Goal: Information Seeking & Learning: Check status

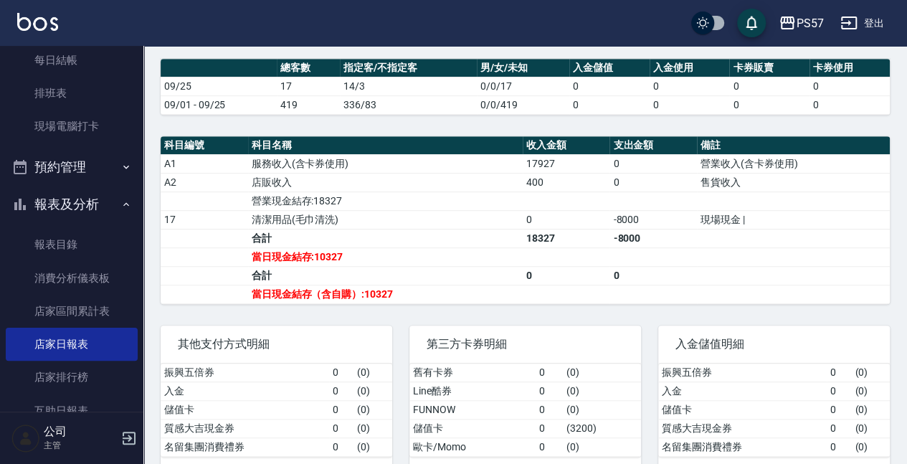
scroll to position [191, 0]
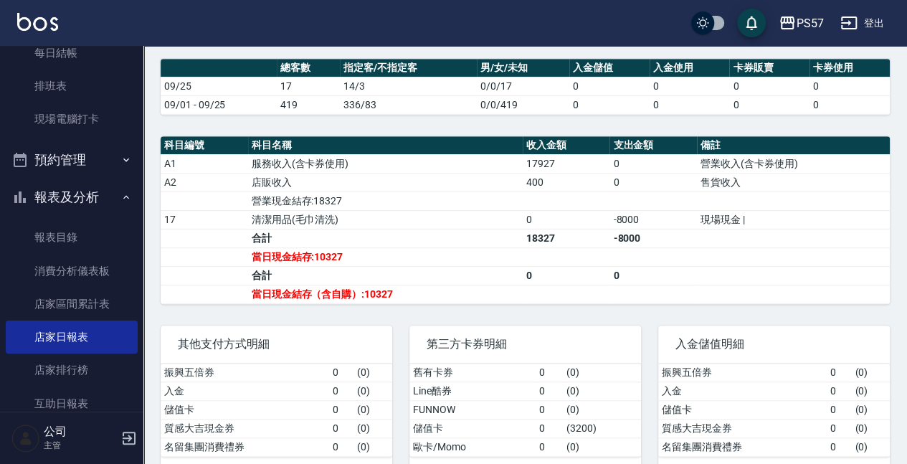
click at [86, 161] on button "預約管理" at bounding box center [72, 159] width 132 height 37
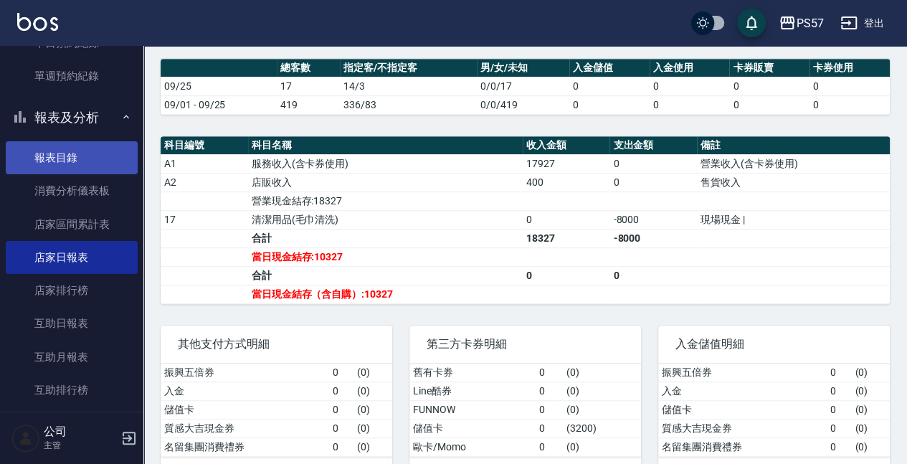
scroll to position [382, 0]
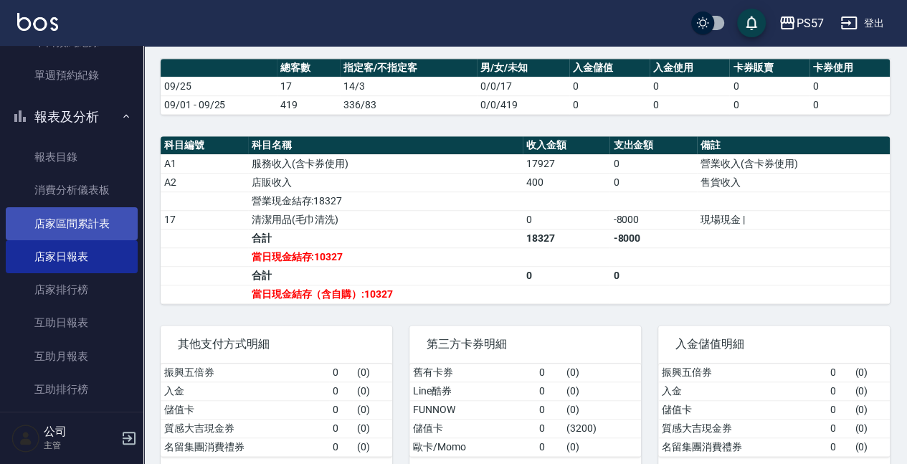
click at [90, 208] on link "店家區間累計表" at bounding box center [72, 223] width 132 height 33
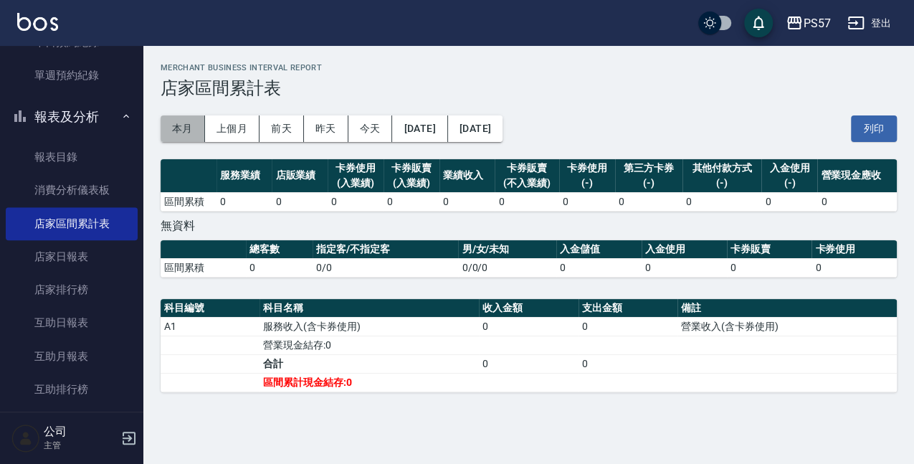
click at [194, 126] on button "本月" at bounding box center [183, 128] width 44 height 27
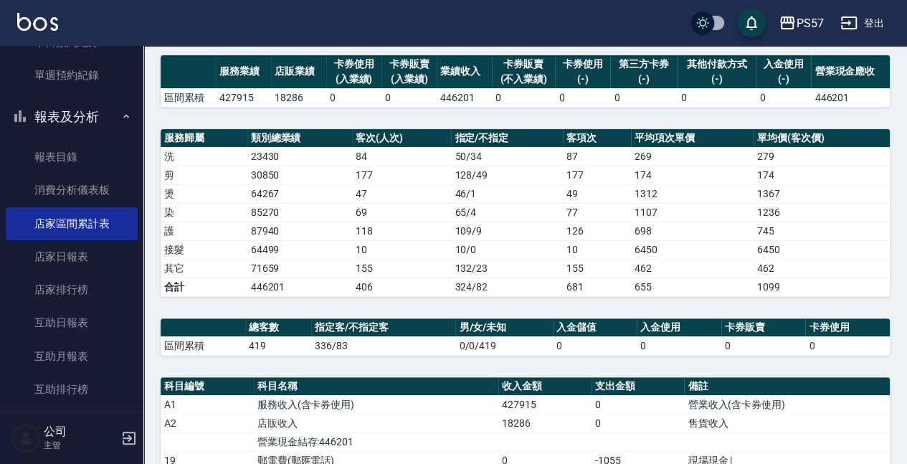
scroll to position [56, 0]
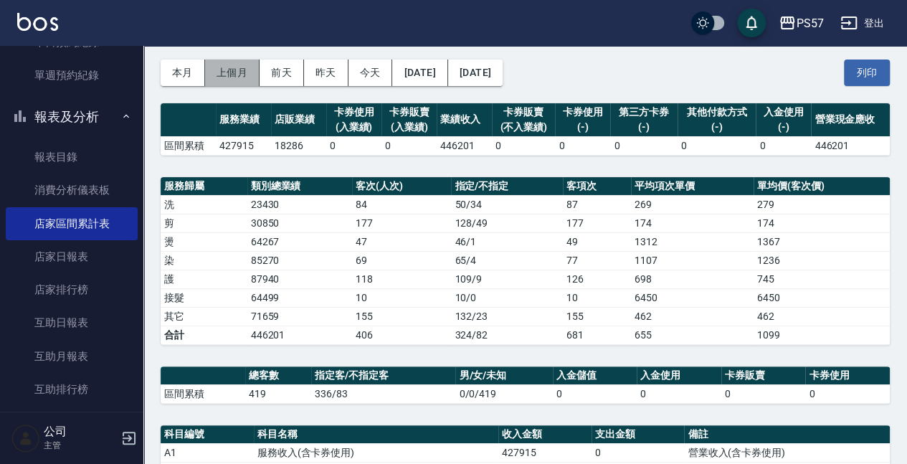
click at [237, 79] on button "上個月" at bounding box center [232, 73] width 55 height 27
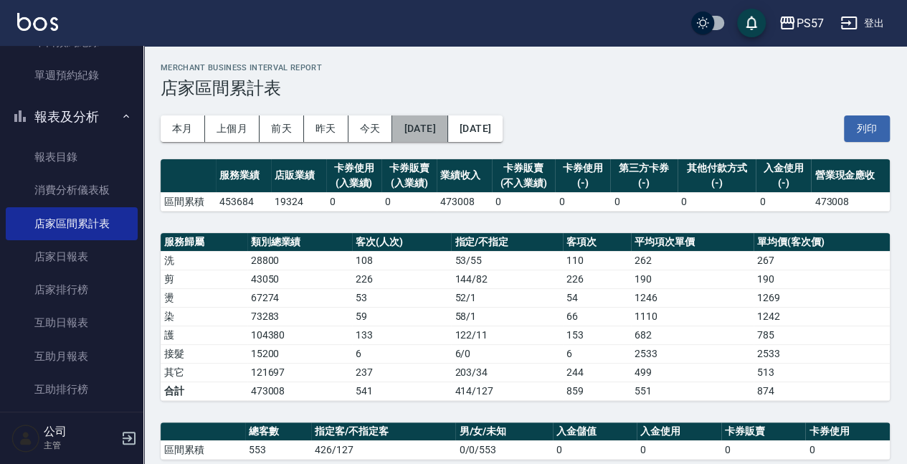
click at [430, 129] on button "[DATE]" at bounding box center [419, 128] width 55 height 27
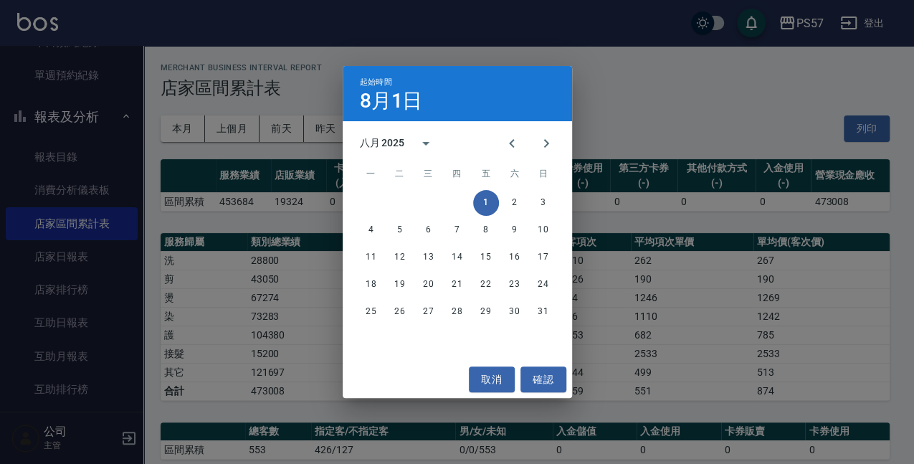
click at [392, 143] on div "八月 2025" at bounding box center [382, 143] width 45 height 15
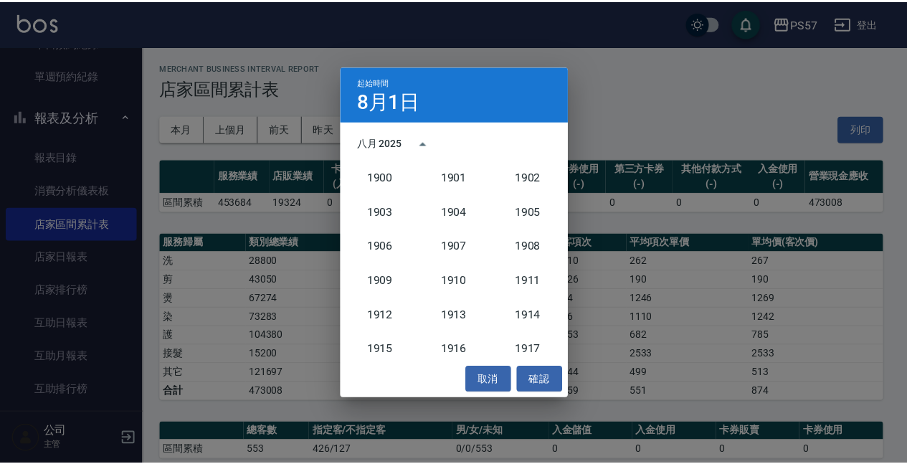
scroll to position [1328, 0]
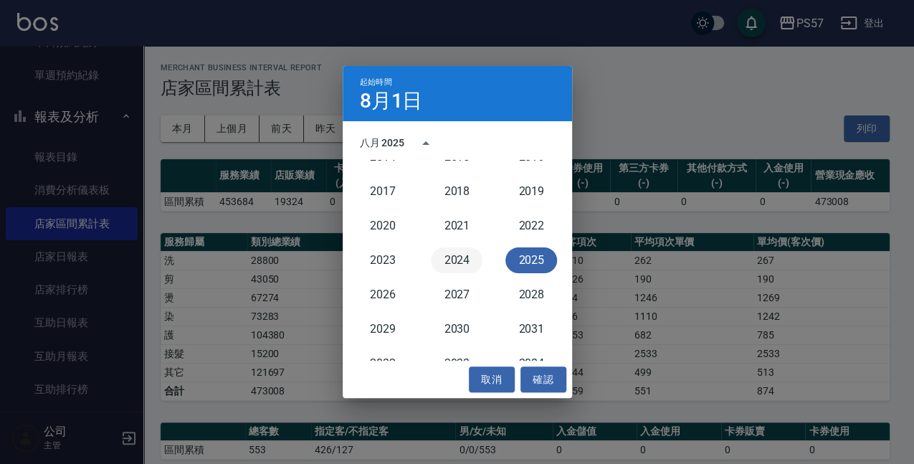
click at [453, 264] on button "2024" at bounding box center [457, 260] width 52 height 26
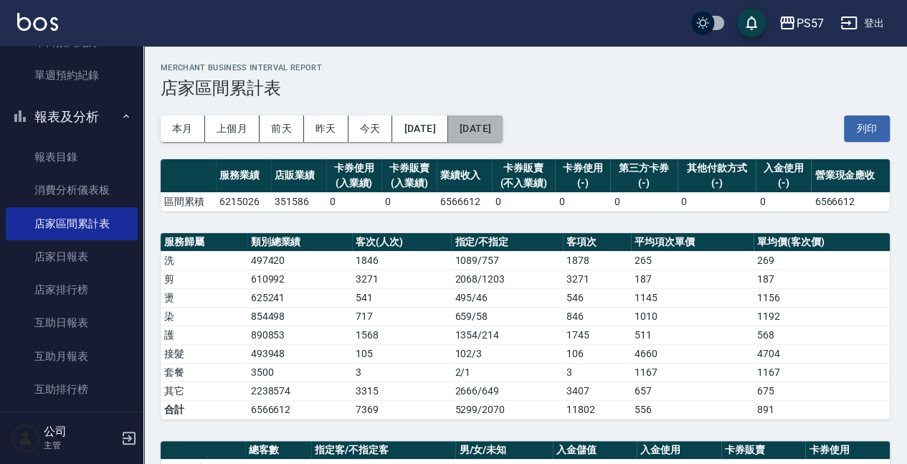
click at [503, 129] on button "[DATE]" at bounding box center [475, 128] width 55 height 27
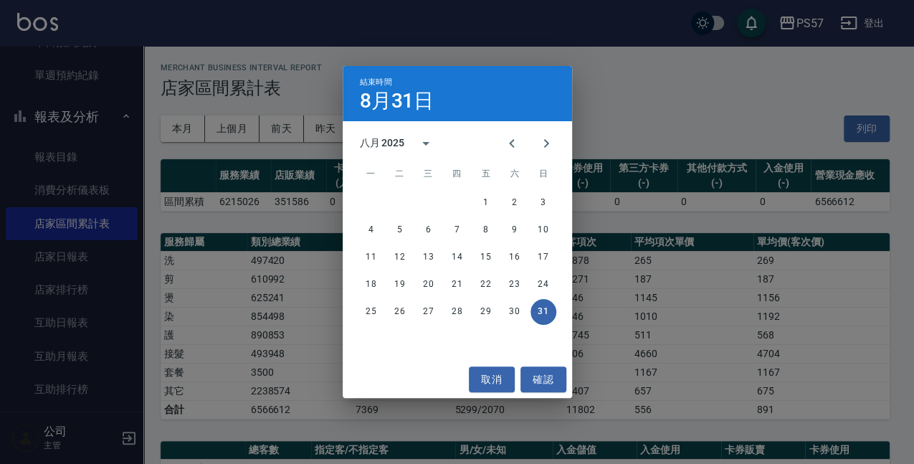
click at [393, 142] on div "八月 2025" at bounding box center [382, 143] width 45 height 15
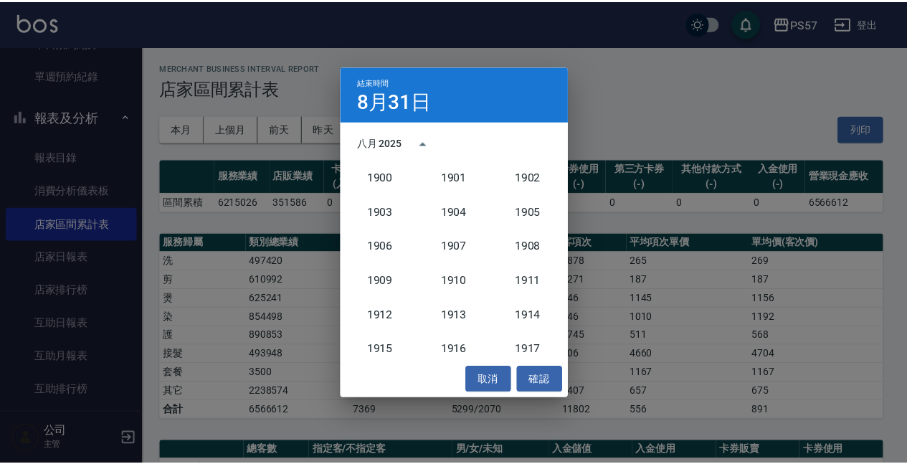
scroll to position [1328, 0]
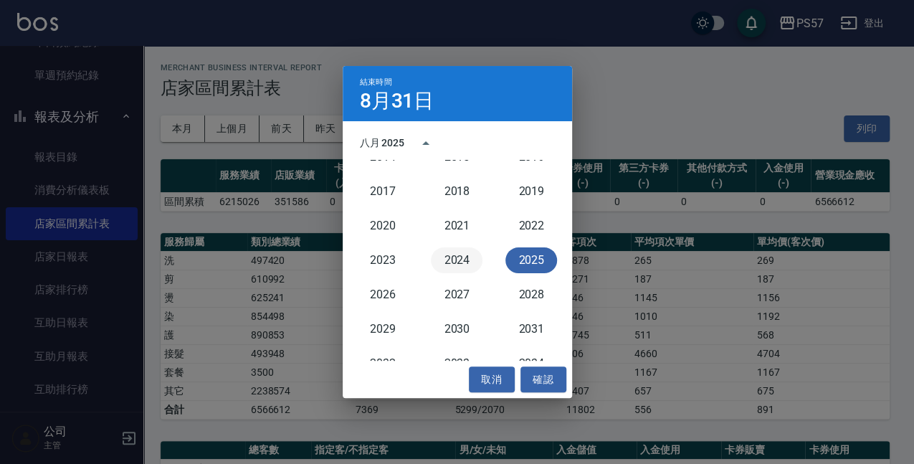
click at [449, 264] on button "2024" at bounding box center [457, 260] width 52 height 26
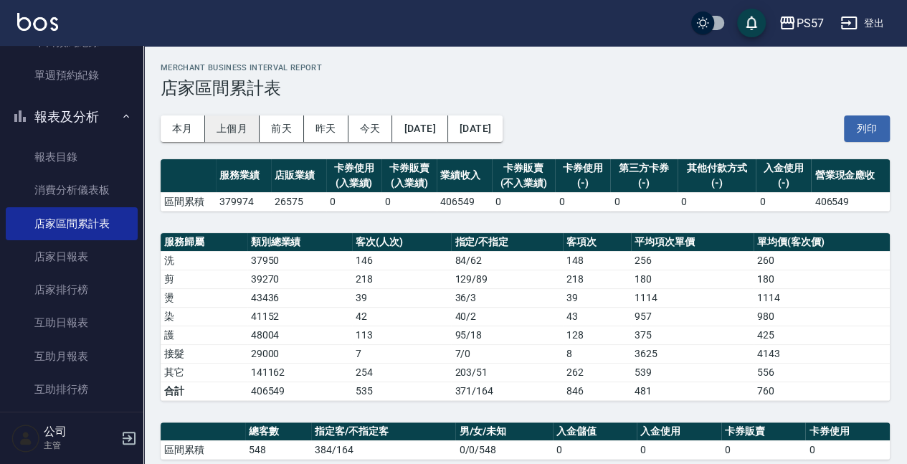
click at [237, 134] on button "上個月" at bounding box center [232, 128] width 55 height 27
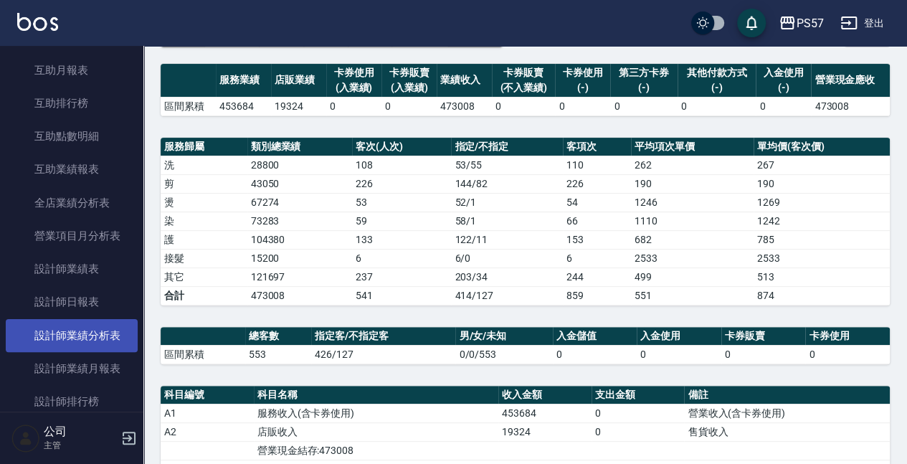
scroll to position [669, 0]
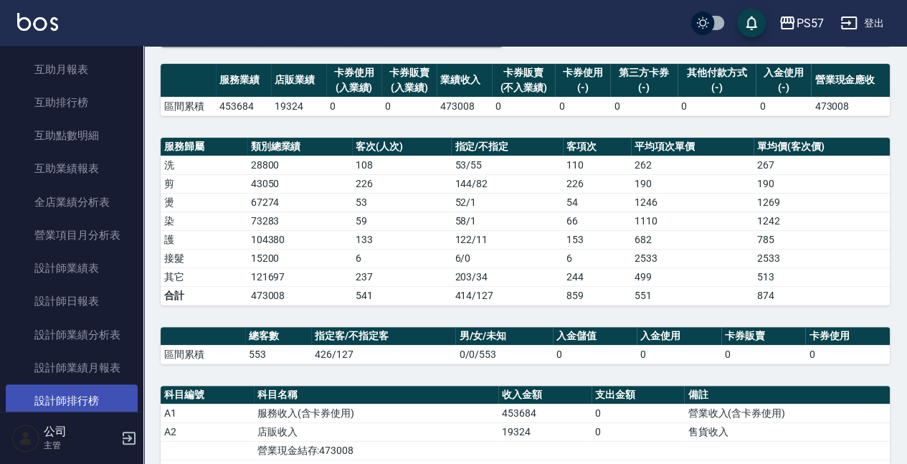
click at [108, 393] on link "設計師排行榜" at bounding box center [72, 400] width 132 height 33
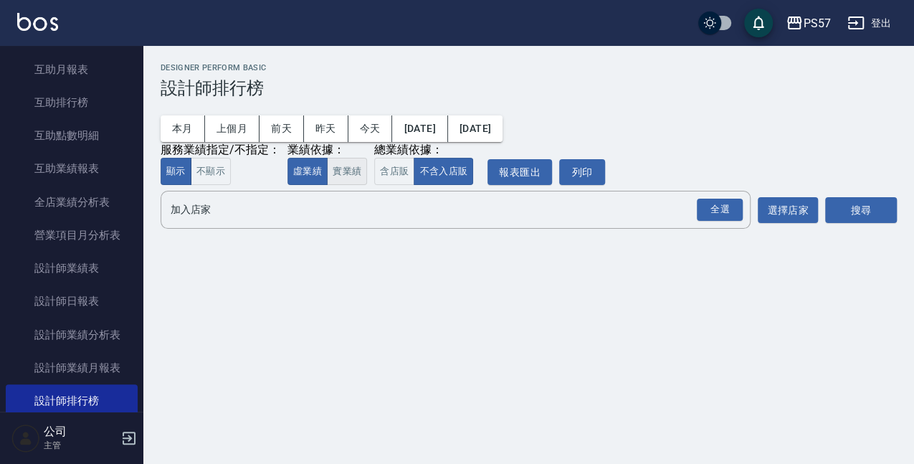
click at [338, 178] on button "實業績" at bounding box center [347, 172] width 40 height 28
click at [442, 128] on button "[DATE]" at bounding box center [419, 128] width 55 height 27
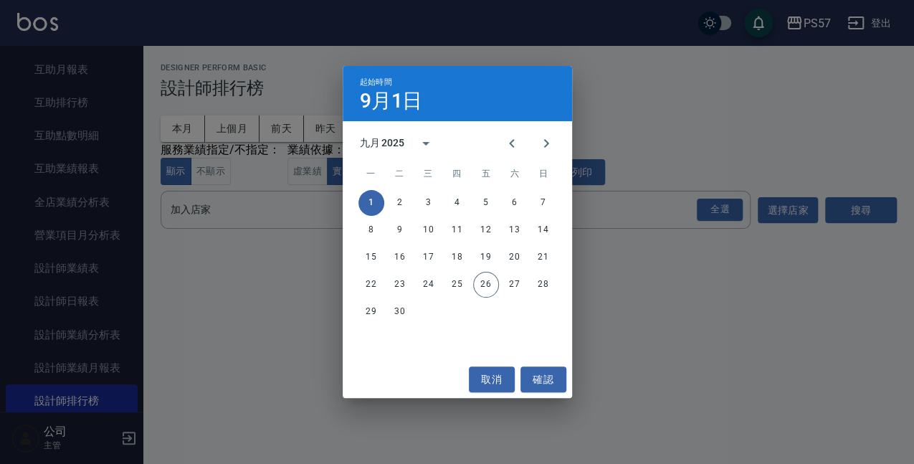
click at [394, 143] on div "九月 2025" at bounding box center [382, 143] width 45 height 15
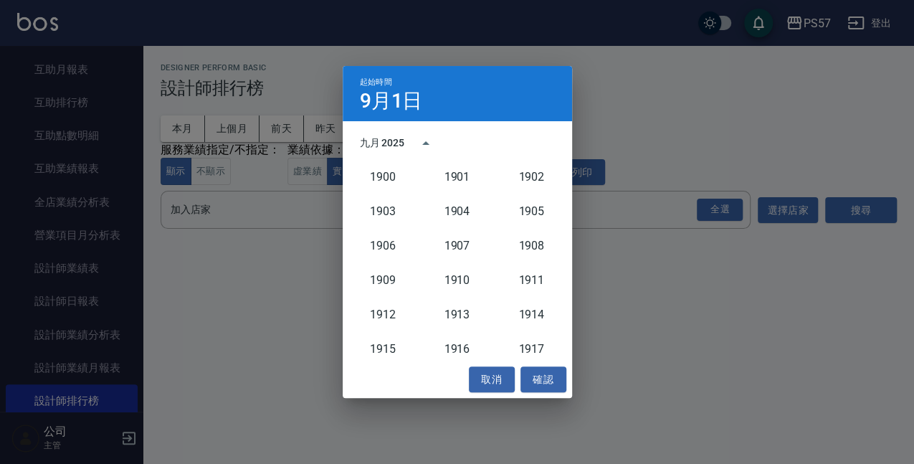
scroll to position [1328, 0]
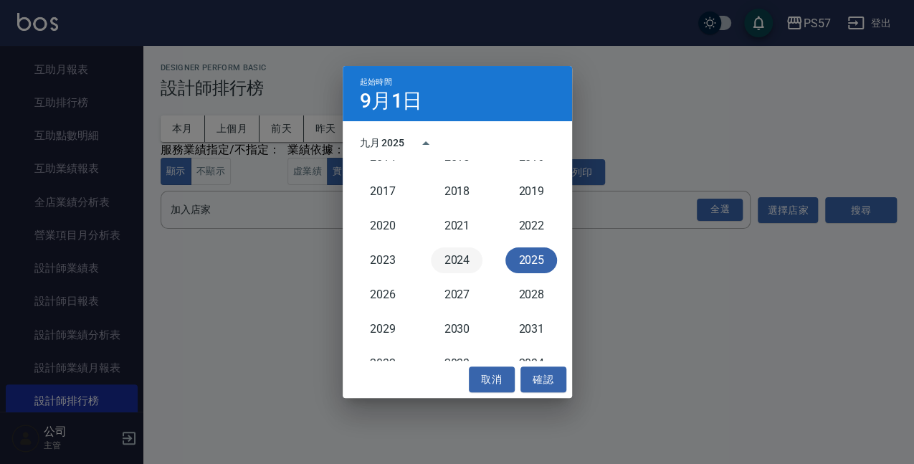
click at [443, 262] on button "2024" at bounding box center [457, 260] width 52 height 26
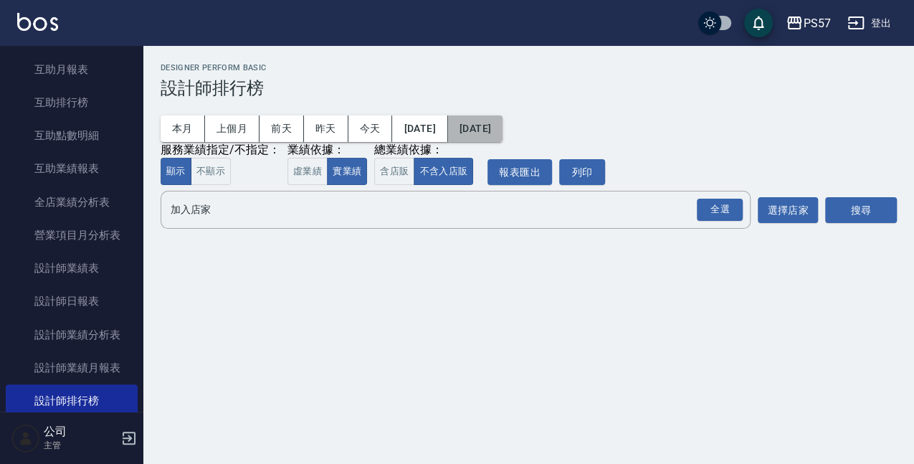
click at [493, 122] on button "[DATE]" at bounding box center [475, 128] width 55 height 27
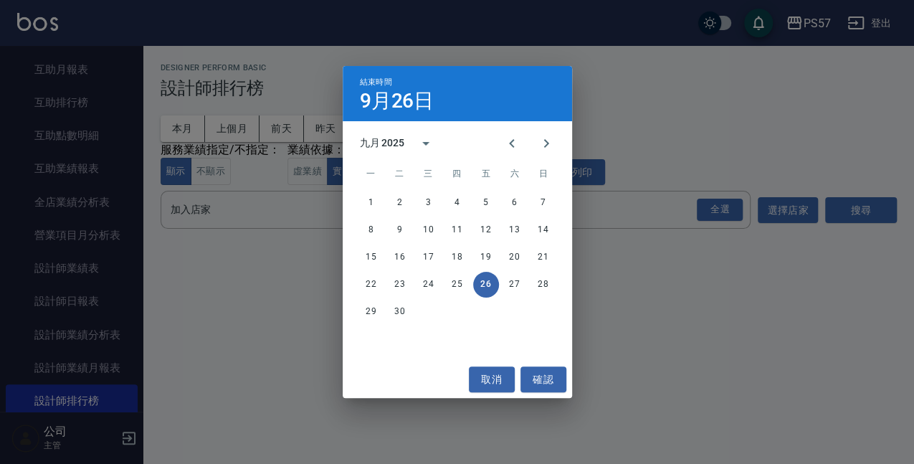
click at [383, 136] on div "九月 2025" at bounding box center [382, 143] width 45 height 15
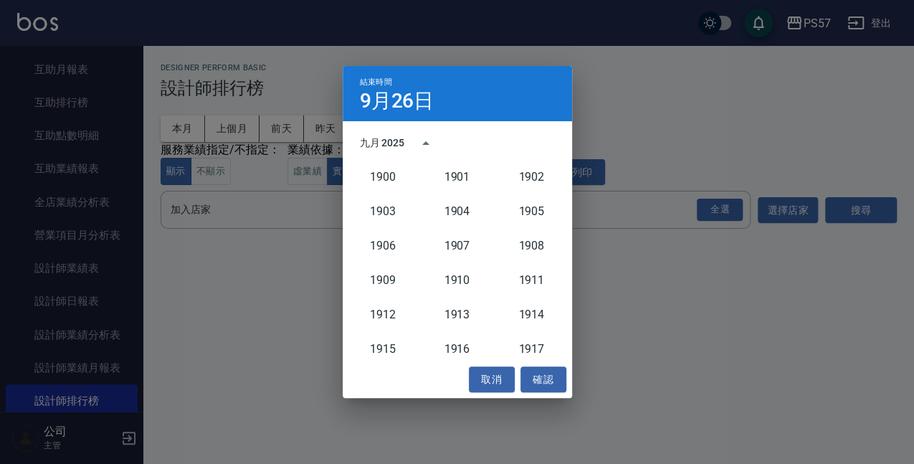
scroll to position [1328, 0]
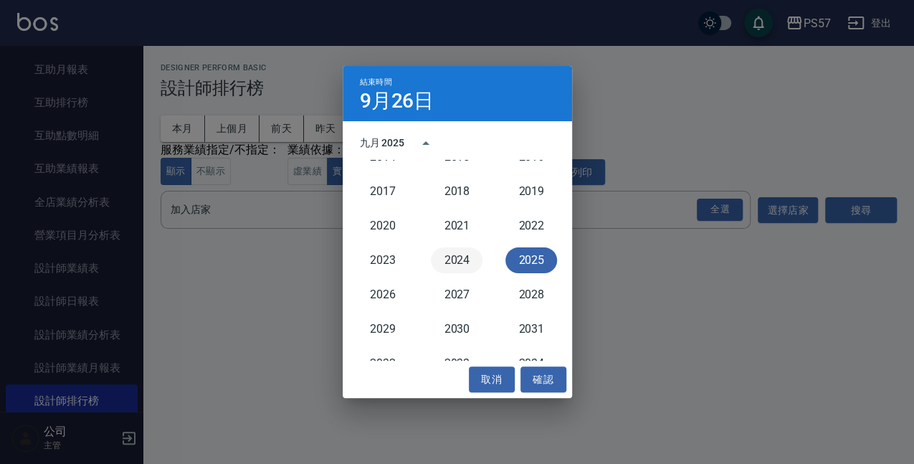
click at [463, 265] on button "2024" at bounding box center [457, 260] width 52 height 26
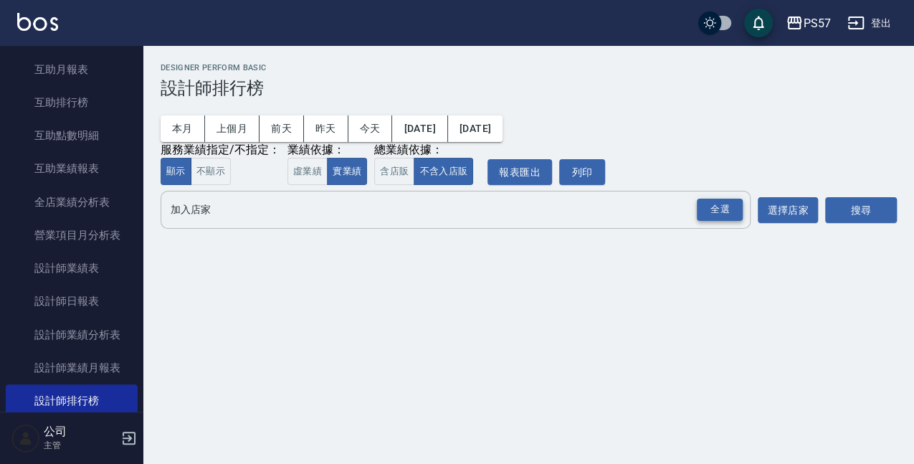
click at [700, 211] on div "全選" at bounding box center [720, 210] width 46 height 22
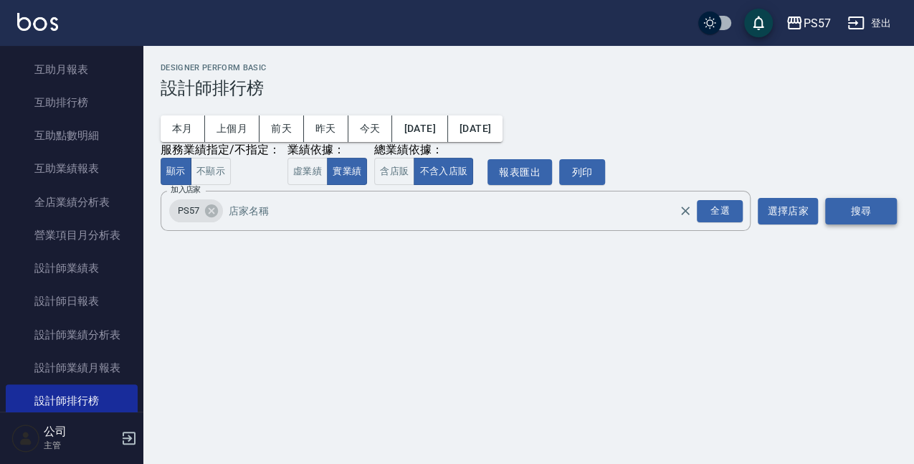
click at [876, 201] on button "搜尋" at bounding box center [861, 211] width 72 height 27
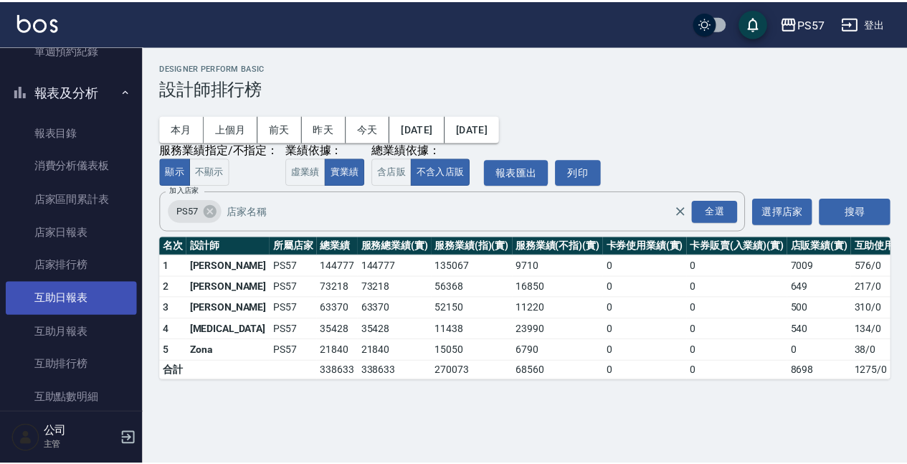
scroll to position [382, 0]
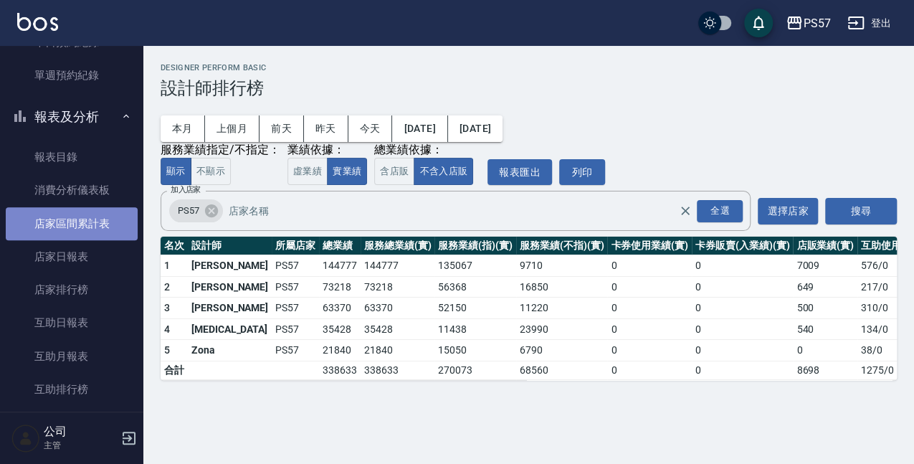
click at [87, 218] on link "店家區間累計表" at bounding box center [72, 223] width 132 height 33
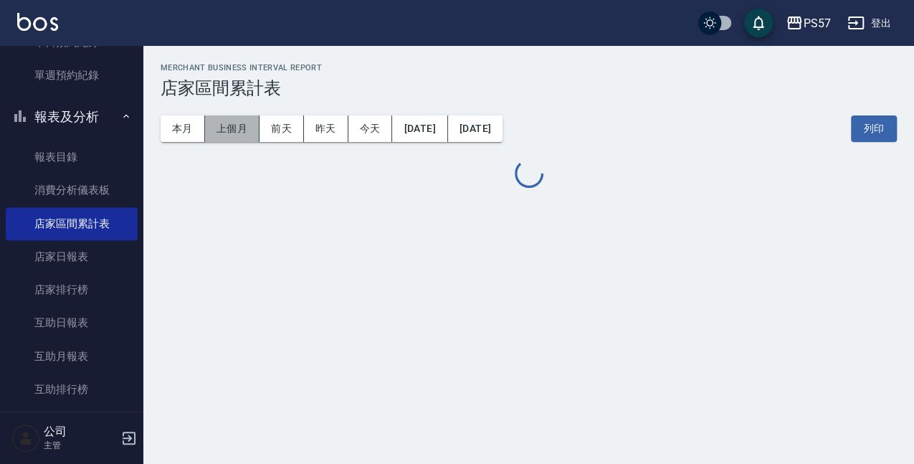
click at [222, 138] on button "上個月" at bounding box center [232, 128] width 55 height 27
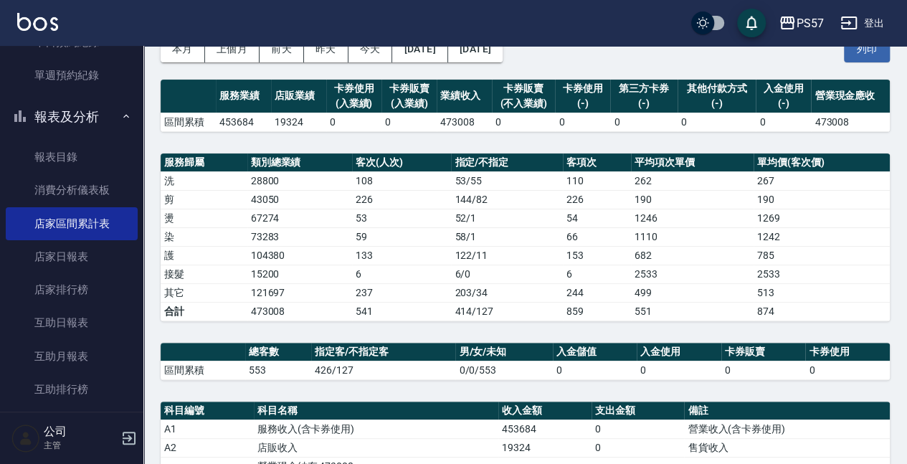
scroll to position [143, 0]
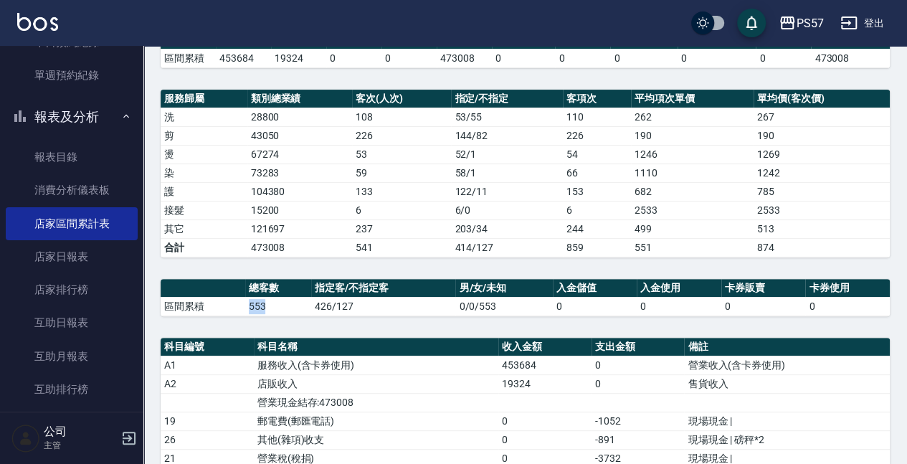
drag, startPoint x: 246, startPoint y: 306, endPoint x: 262, endPoint y: 306, distance: 16.5
click at [262, 306] on td "553" at bounding box center [278, 306] width 67 height 19
click at [273, 308] on td "553" at bounding box center [278, 306] width 67 height 19
click at [337, 305] on td "426/127" at bounding box center [383, 306] width 144 height 19
click at [356, 308] on td "426/127" at bounding box center [383, 306] width 144 height 19
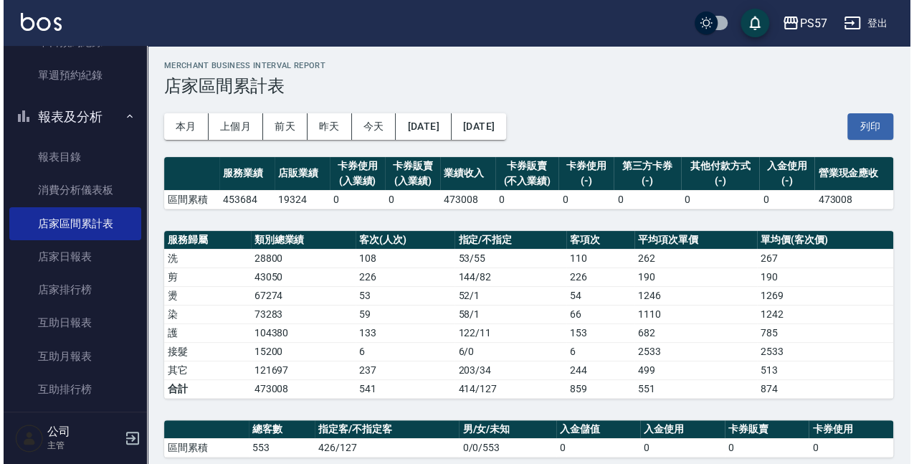
scroll to position [0, 0]
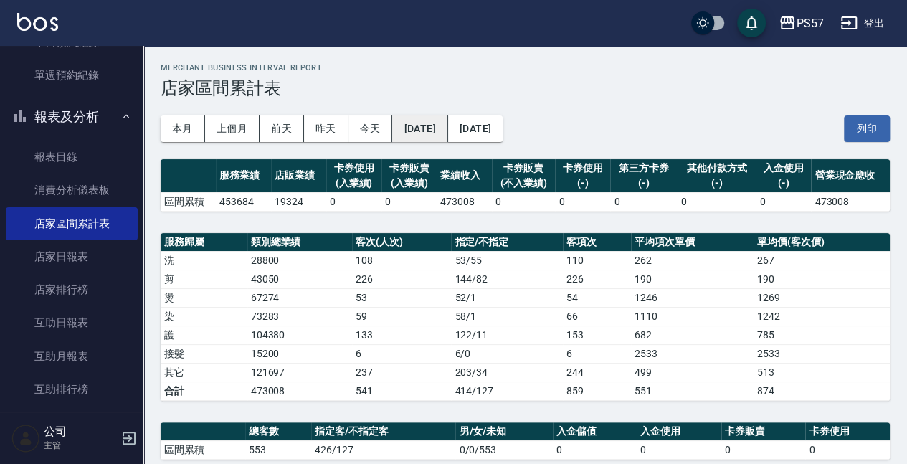
click at [408, 141] on button "[DATE]" at bounding box center [419, 128] width 55 height 27
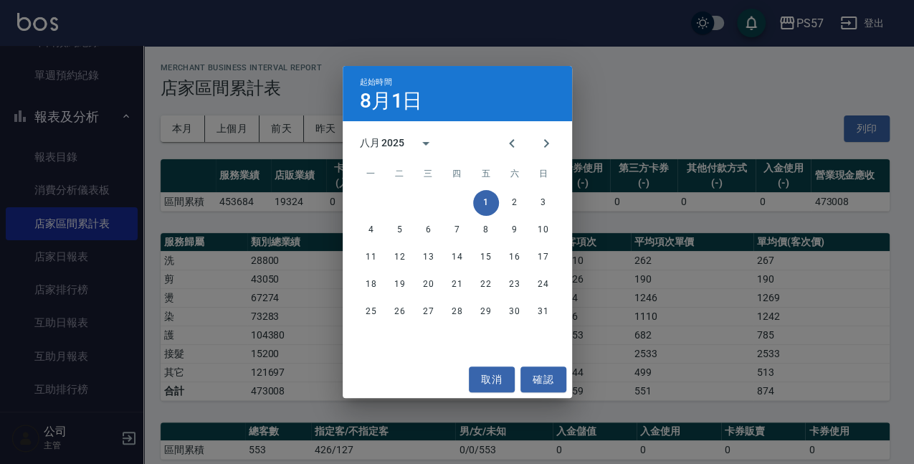
click at [374, 136] on div "八月 2025" at bounding box center [382, 143] width 45 height 15
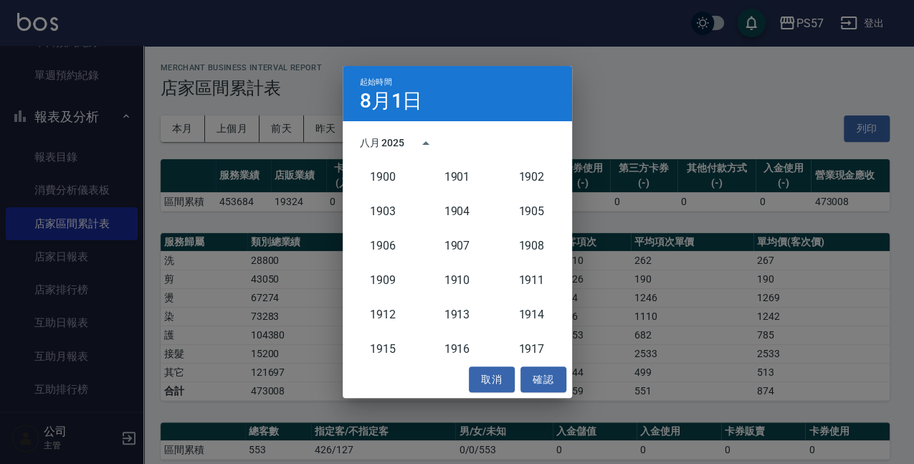
scroll to position [1328, 0]
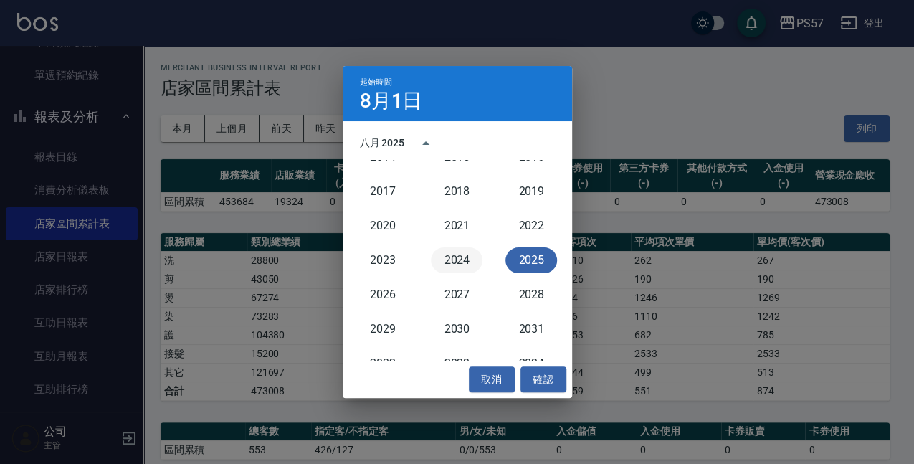
click at [449, 257] on button "2024" at bounding box center [457, 260] width 52 height 26
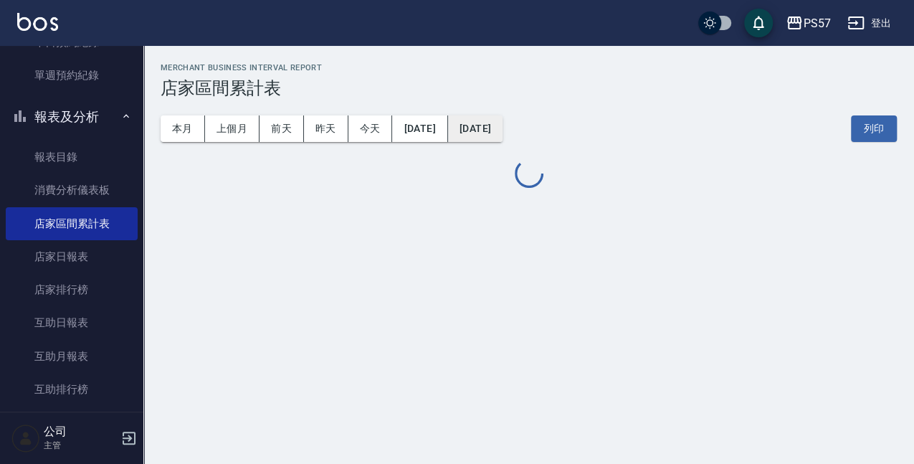
click at [493, 125] on button "[DATE]" at bounding box center [475, 128] width 55 height 27
click at [496, 138] on button "[DATE]" at bounding box center [475, 128] width 55 height 27
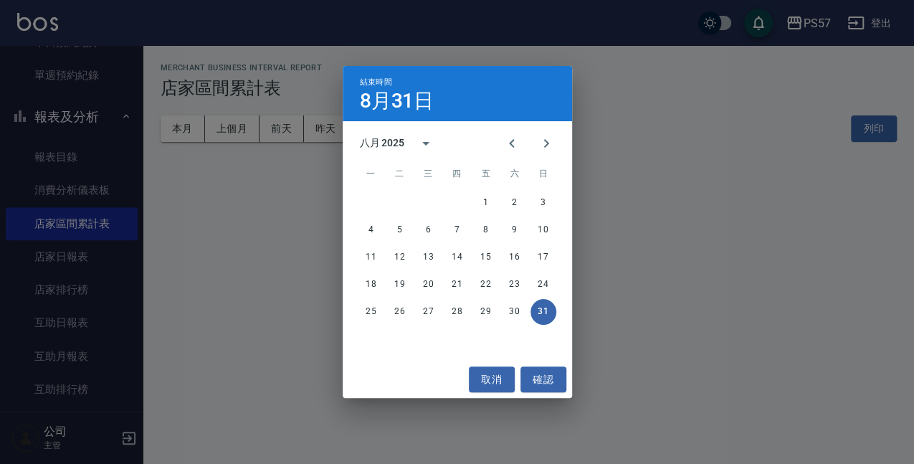
click at [407, 145] on div "八月 2025" at bounding box center [384, 143] width 49 height 15
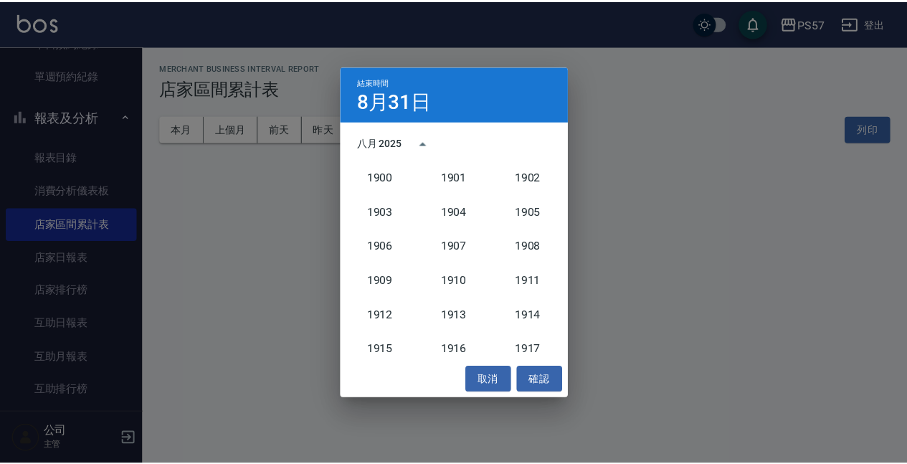
scroll to position [1328, 0]
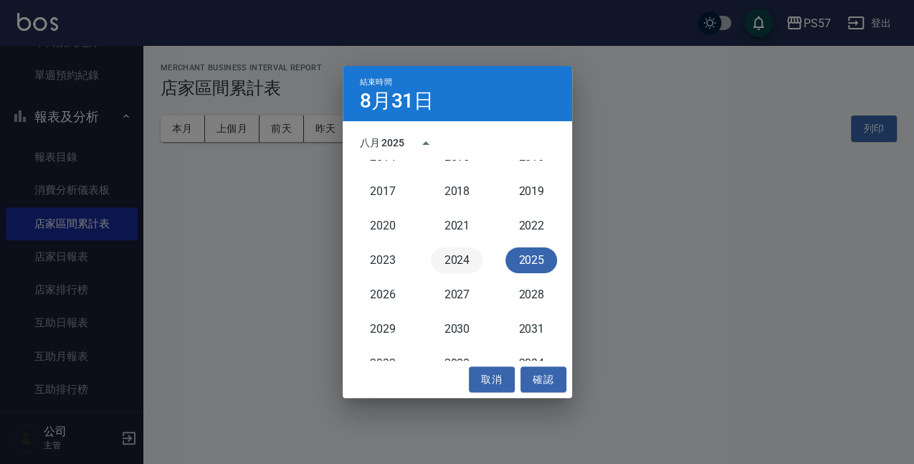
click at [445, 270] on button "2024" at bounding box center [457, 260] width 52 height 26
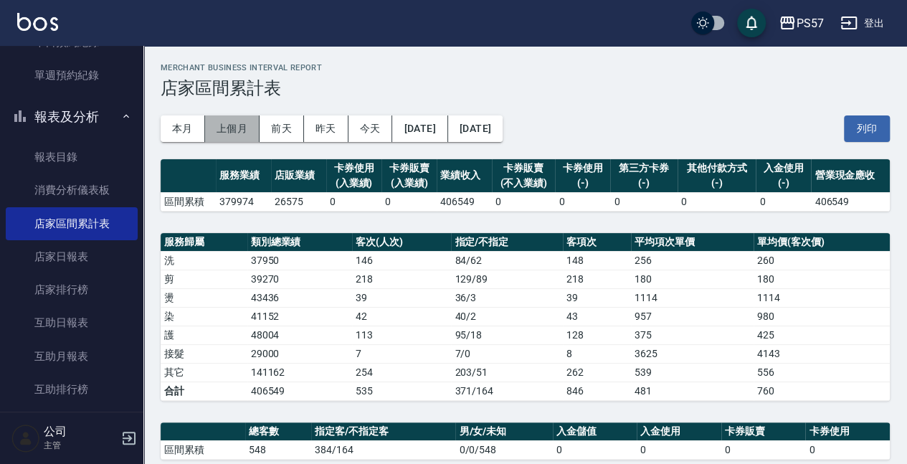
click at [240, 128] on button "上個月" at bounding box center [232, 128] width 55 height 27
